Goal: Check status: Check status

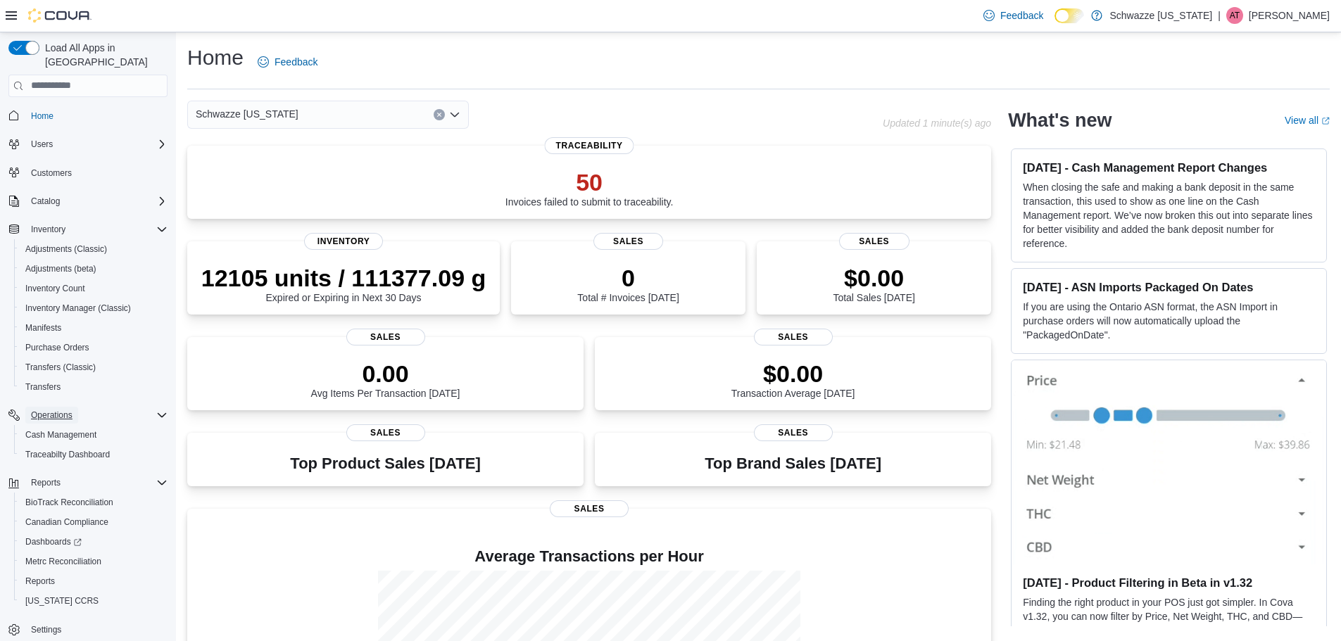
click at [42, 410] on span "Operations" at bounding box center [52, 415] width 42 height 11
click at [156, 410] on icon "Complex example" at bounding box center [161, 415] width 11 height 11
click at [118, 429] on div "Cash Management" at bounding box center [94, 435] width 148 height 17
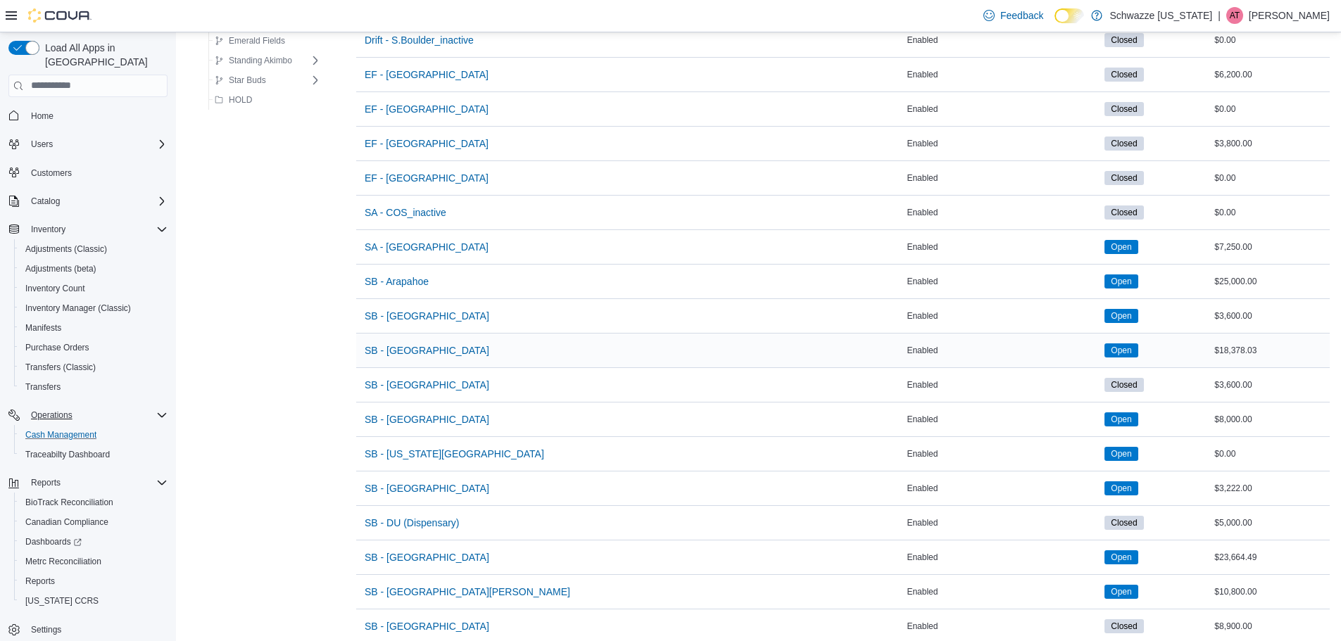
scroll to position [211, 0]
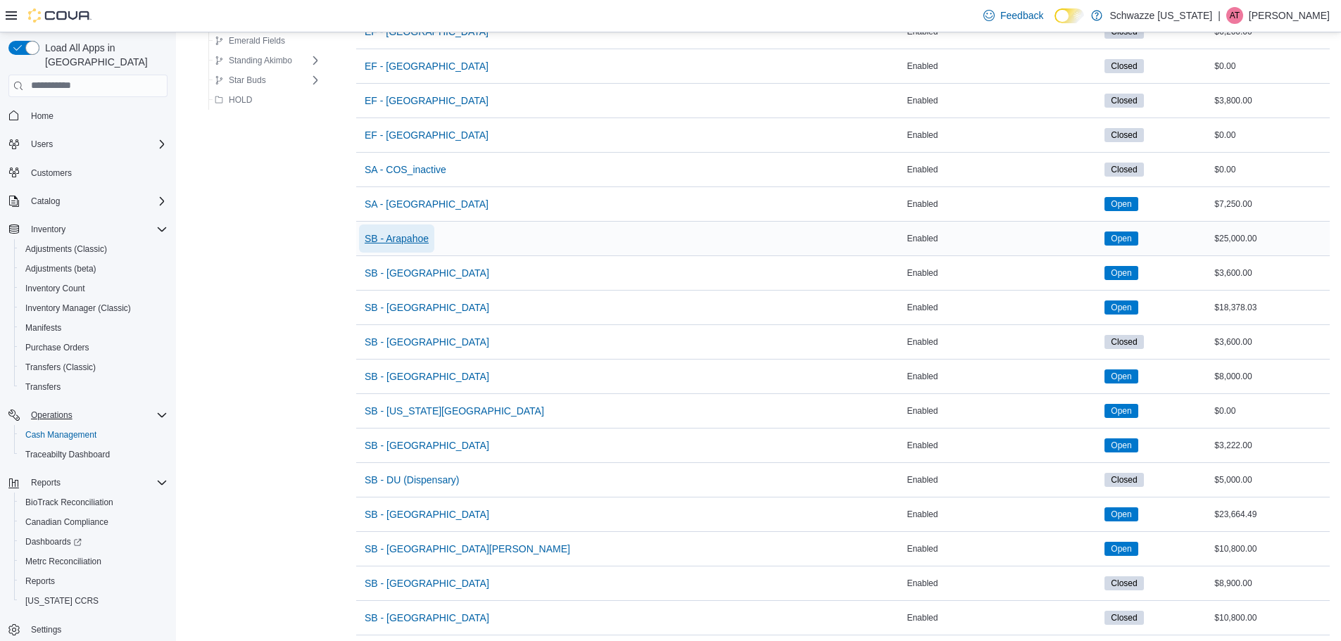
click at [422, 244] on span "SB - Arapahoe" at bounding box center [397, 239] width 64 height 14
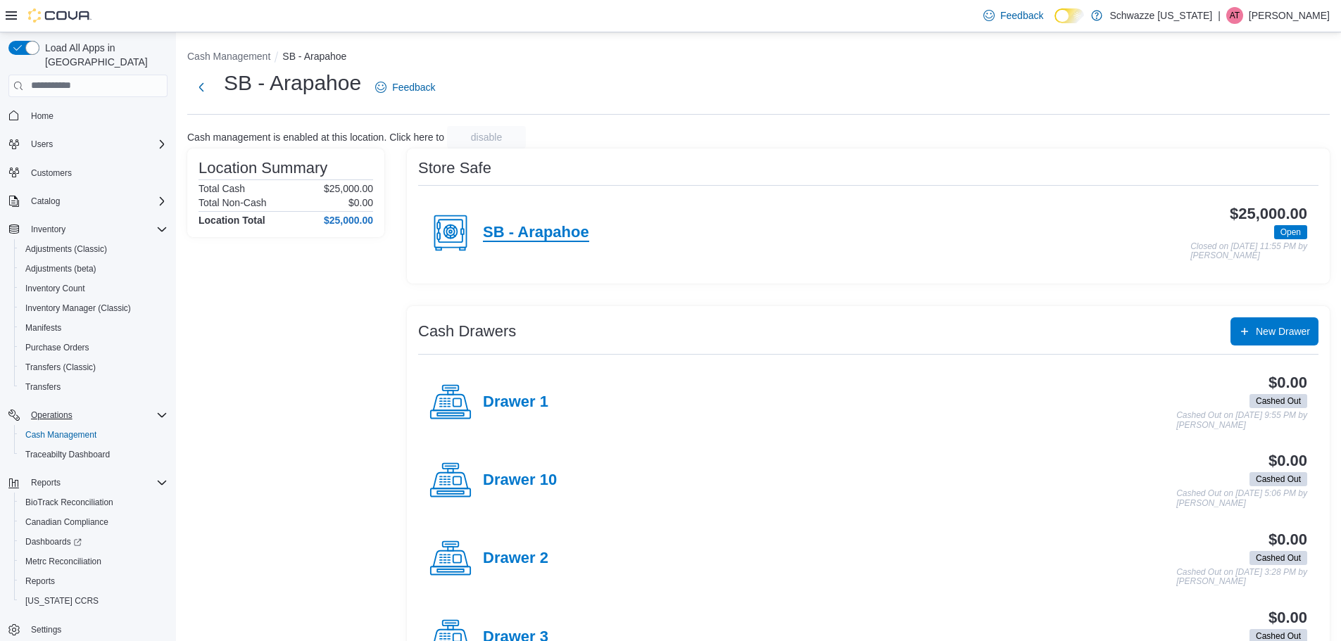
click at [527, 234] on h4 "SB - Arapahoe" at bounding box center [536, 233] width 106 height 18
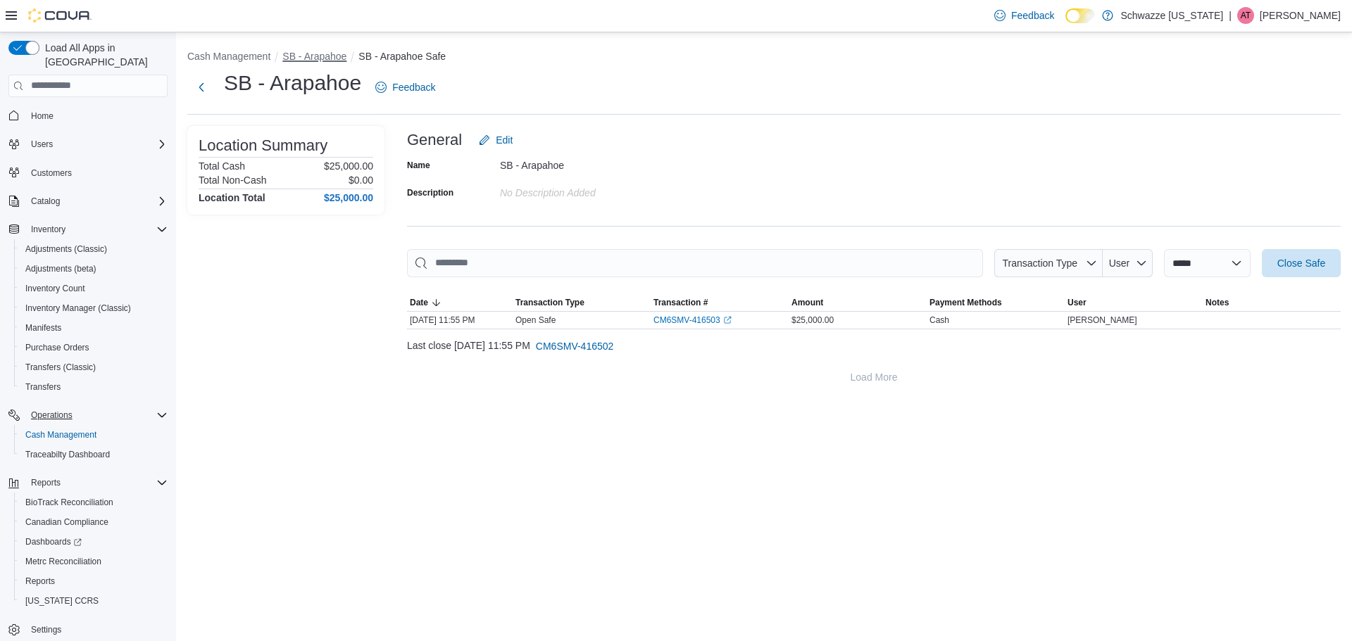
click at [321, 54] on button "SB - Arapahoe" at bounding box center [314, 56] width 64 height 11
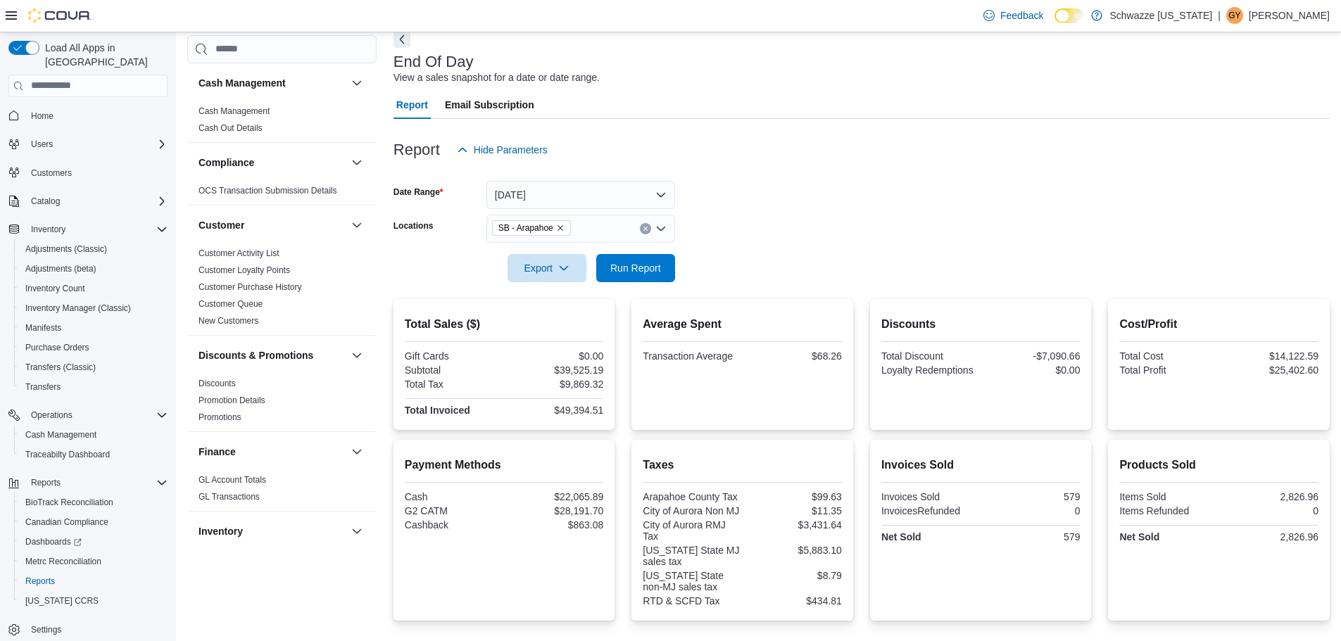
scroll to position [20, 0]
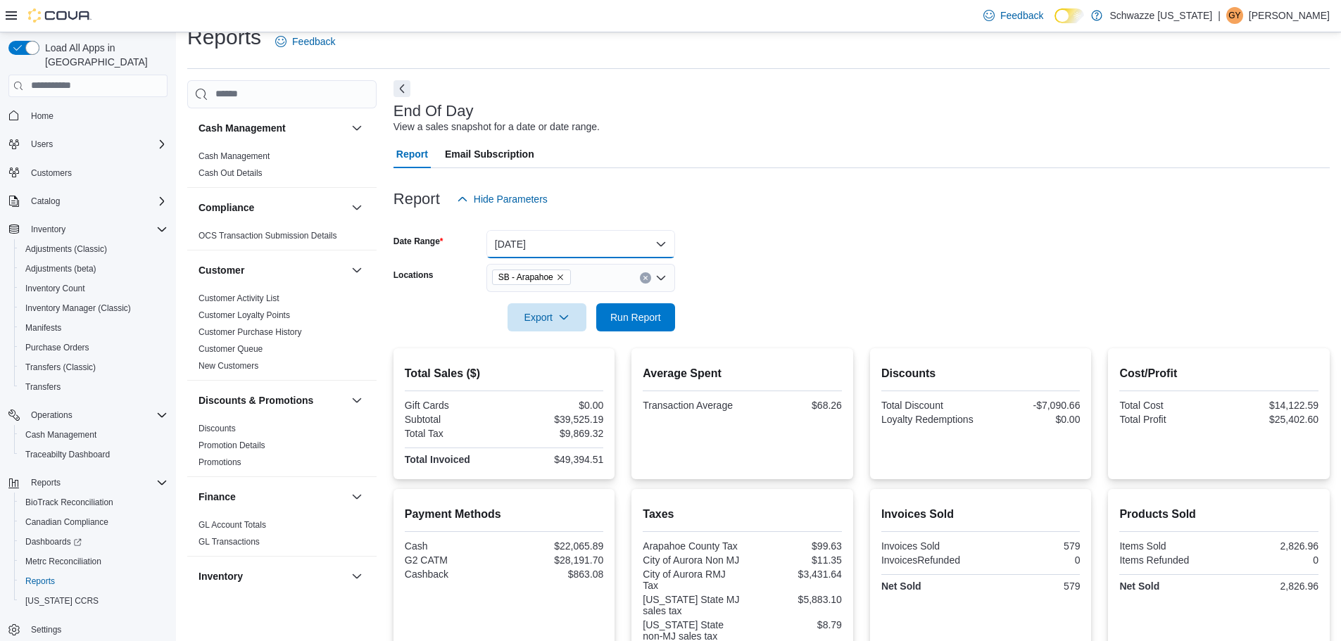
click at [631, 244] on button "Today" at bounding box center [580, 244] width 189 height 28
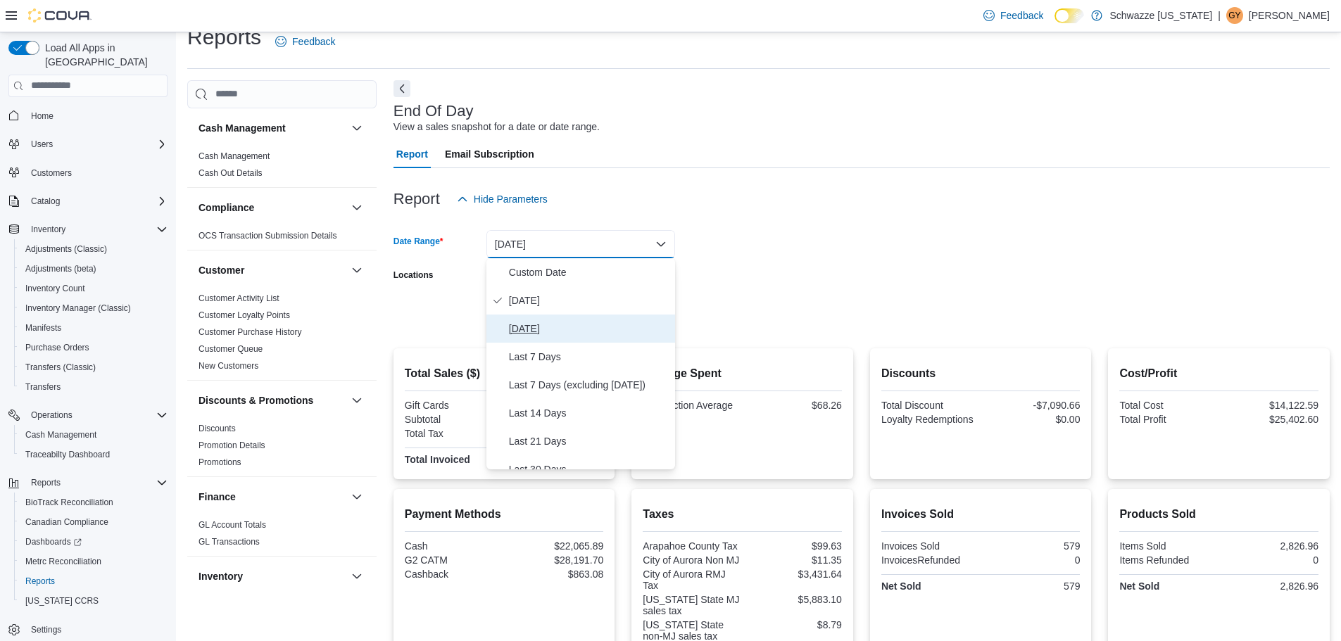
click at [603, 322] on span "Yesterday" at bounding box center [589, 328] width 161 height 17
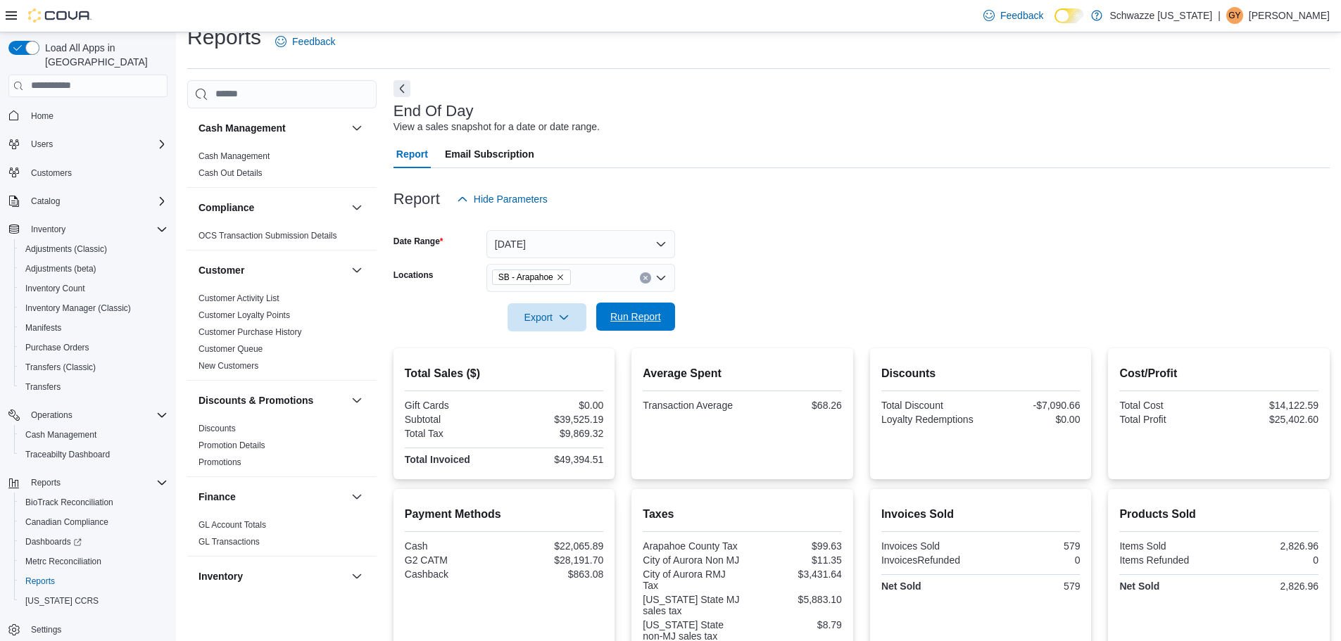
click at [645, 310] on span "Run Report" at bounding box center [635, 317] width 51 height 14
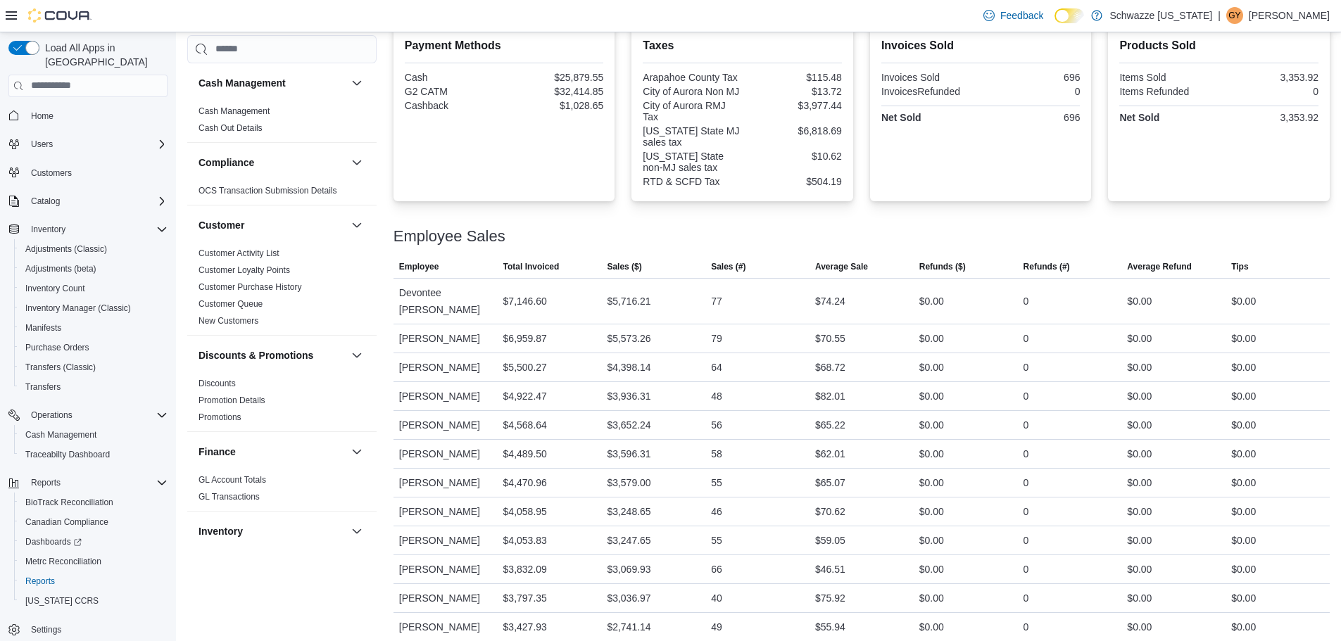
scroll to position [513, 0]
